Goal: Complete application form: Complete application form

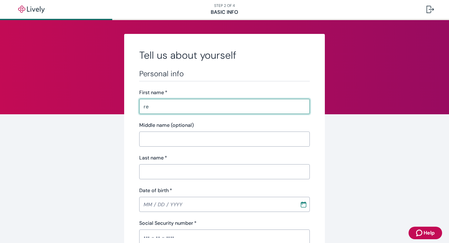
type input "REBECA"
type input "M"
type input "RUBALLOs"
type input "(317) 600-0052"
type input "7711 ENGLISH AVE"
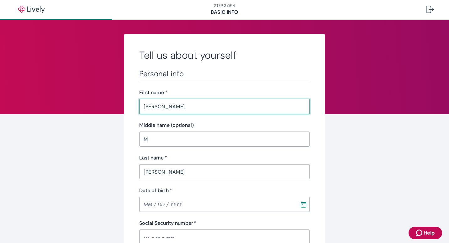
type input "indianapolis"
type input "Indiana"
type input "46219"
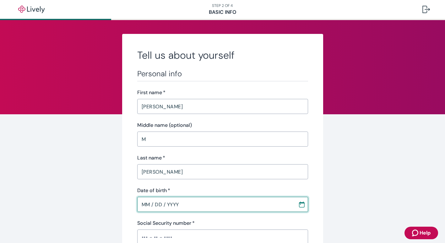
click at [178, 208] on input "MM / DD / YYYY" at bounding box center [215, 204] width 156 height 13
type input "MM / DD / YYYY"
type input "Indiana"
type input "MM / DD / YYYY"
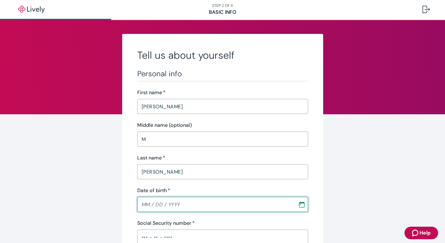
click at [299, 205] on icon "Calendar" at bounding box center [301, 204] width 6 height 6
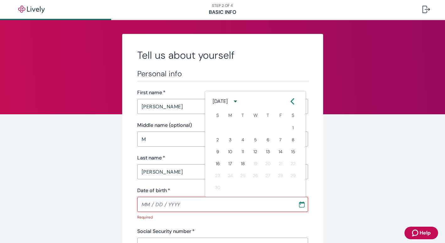
type input "MM / DD / YYYY"
click at [142, 206] on input "MM / DD / YYYY" at bounding box center [215, 204] width 156 height 13
click at [300, 206] on icon "Calendar" at bounding box center [301, 204] width 6 height 6
click at [239, 102] on icon "calendar view is open, switch to year view" at bounding box center [235, 101] width 8 height 8
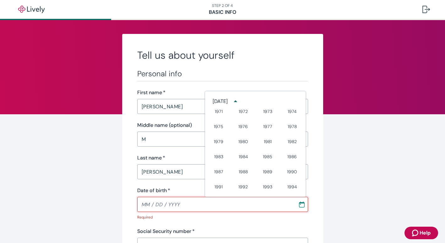
scroll to position [256, 0]
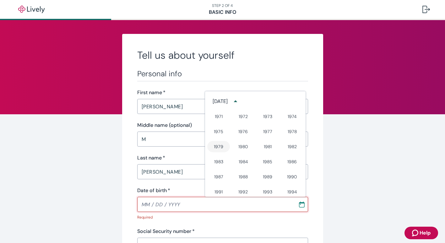
click at [220, 148] on button "1979" at bounding box center [218, 146] width 23 height 11
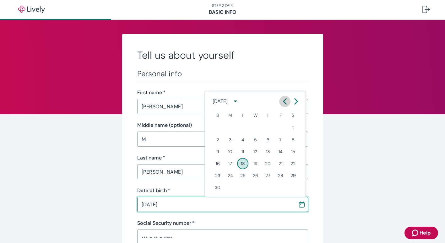
click at [284, 101] on icon "Calendar left arrow" at bounding box center [284, 101] width 3 height 5
click at [244, 174] on button "29" at bounding box center [242, 175] width 11 height 11
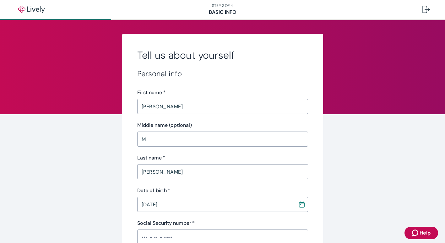
type input "05 / 29 / 1979"
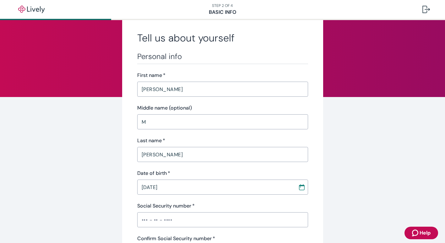
scroll to position [31, 0]
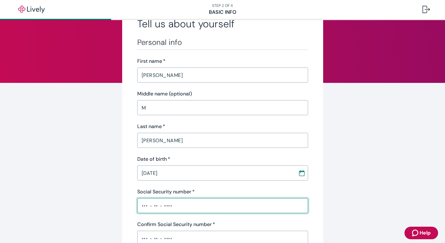
click at [183, 203] on input "Social Security number   *" at bounding box center [222, 205] width 171 height 13
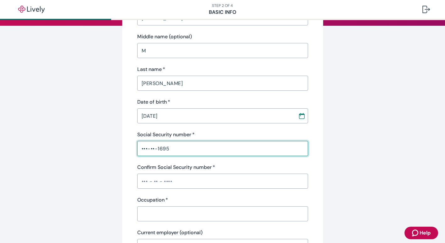
scroll to position [94, 0]
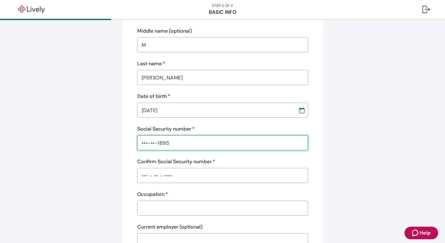
type input "•••-••-1695"
click at [158, 175] on input "Confirm Social Security number   *" at bounding box center [222, 175] width 171 height 13
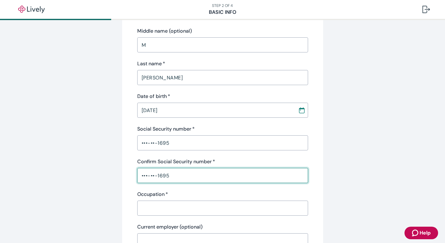
type input "•••-••-1695"
click at [139, 210] on input "Occupation   *" at bounding box center [222, 208] width 171 height 13
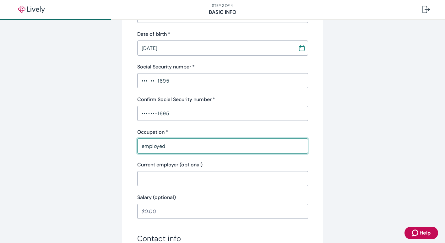
scroll to position [157, 0]
type input "employed"
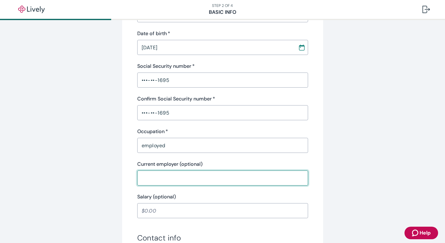
click at [149, 176] on input "Current employer (optional)" at bounding box center [222, 178] width 171 height 13
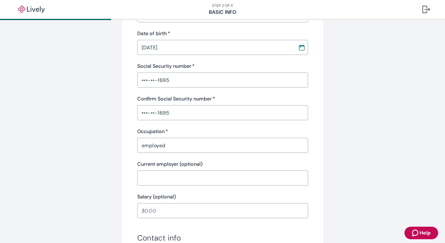
click at [57, 191] on div "Tell us about yourself Personal info First name   * REBECA ​ Middle name (optio…" at bounding box center [222, 177] width 445 height 629
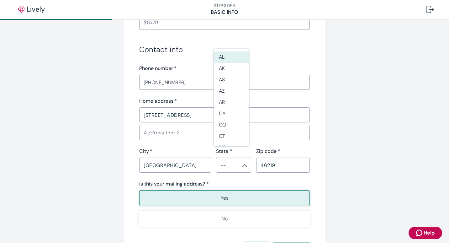
scroll to position [377, 0]
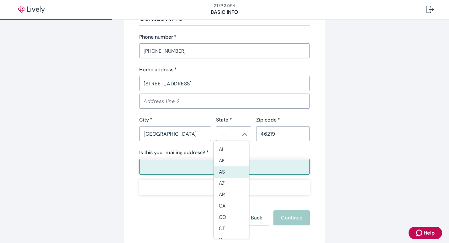
click at [148, 167] on button "Yes" at bounding box center [224, 167] width 171 height 16
click at [224, 153] on li "IN" at bounding box center [231, 152] width 35 height 11
type input "IN"
click at [244, 166] on button "Yes" at bounding box center [224, 167] width 171 height 16
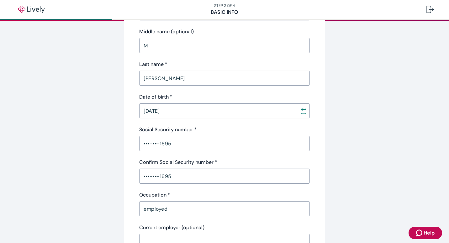
scroll to position [63, 0]
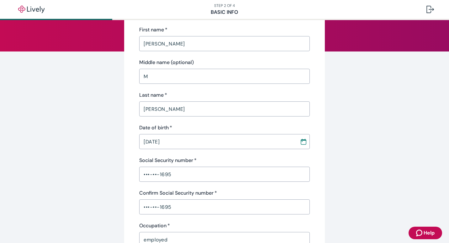
click at [170, 110] on input "RUBALLOs" at bounding box center [224, 109] width 171 height 13
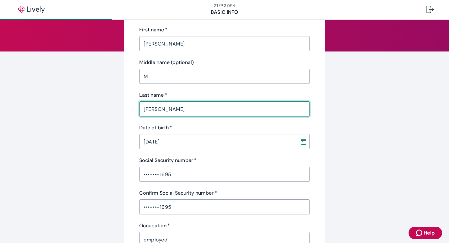
type input "RUBALLOS"
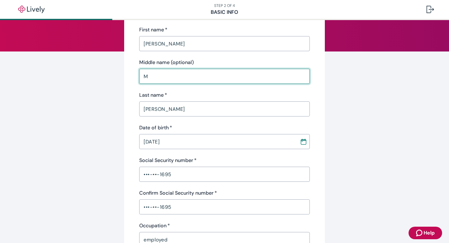
click at [166, 72] on input "M" at bounding box center [224, 76] width 171 height 13
type input "M"
click at [164, 43] on input "REBECA" at bounding box center [224, 43] width 171 height 13
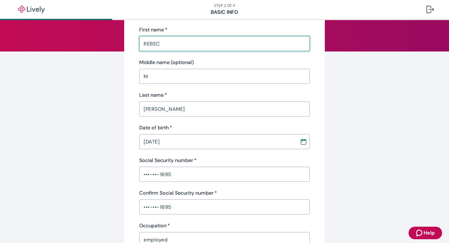
type input "REBECA"
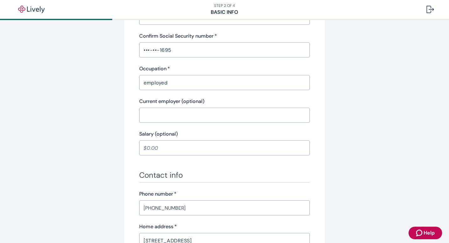
scroll to position [407, 0]
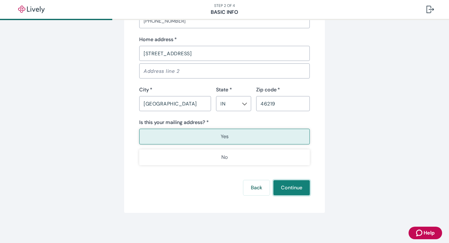
click at [287, 187] on button "Continue" at bounding box center [292, 187] width 36 height 15
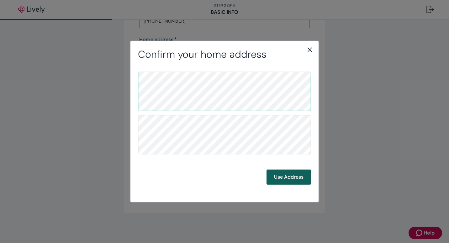
click at [287, 178] on button "Use Address" at bounding box center [289, 176] width 45 height 15
click at [287, 176] on button "Use Address" at bounding box center [289, 176] width 45 height 15
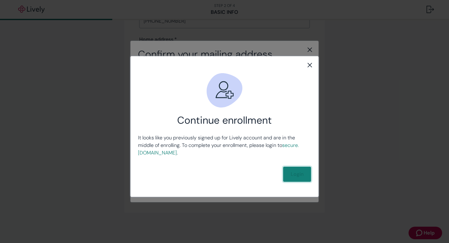
click at [287, 176] on link "Login" at bounding box center [297, 174] width 28 height 15
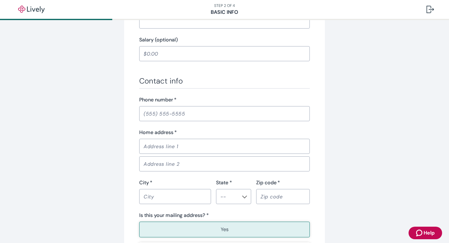
scroll to position [407, 0]
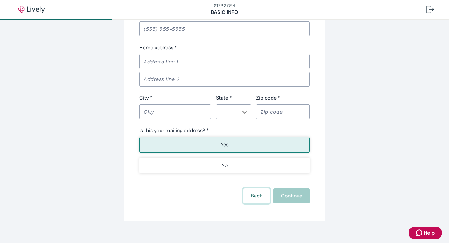
click at [253, 188] on button "Back" at bounding box center [257, 195] width 26 height 15
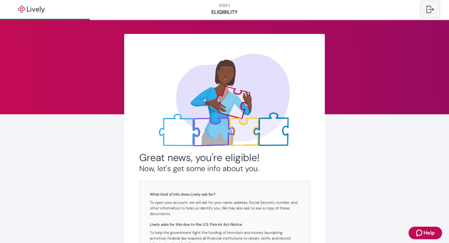
click at [429, 9] on div at bounding box center [431, 10] width 8 height 8
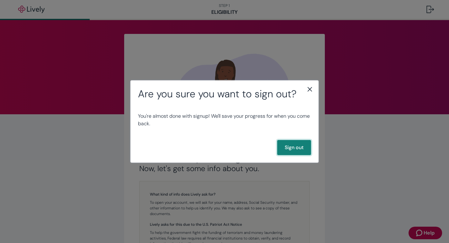
click at [298, 148] on button "Sign out" at bounding box center [294, 147] width 34 height 15
